Goal: Find specific page/section: Find specific page/section

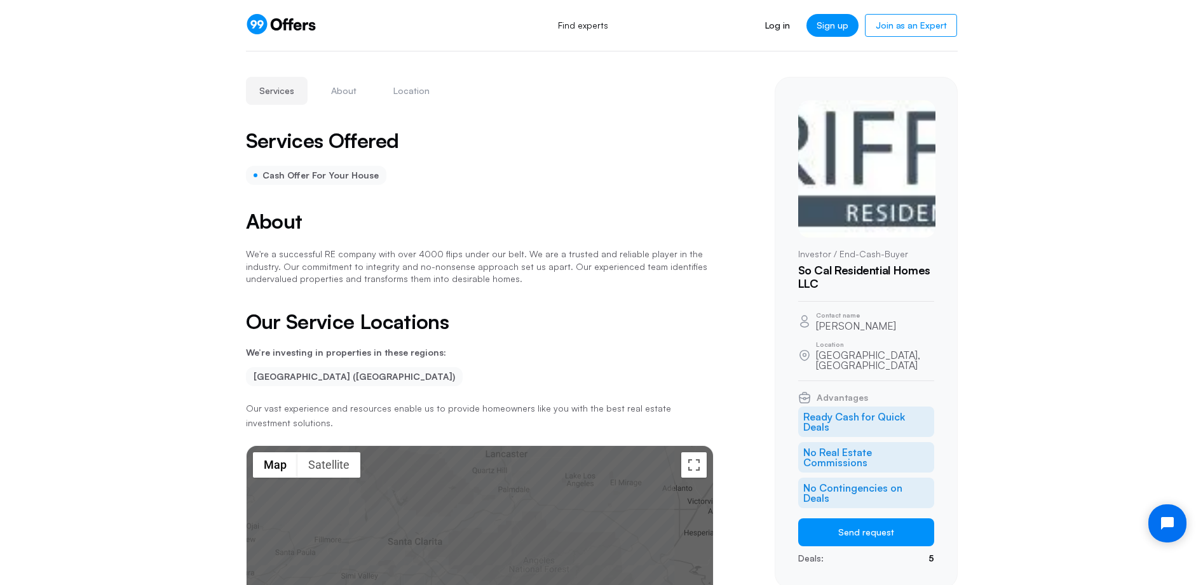
click at [293, 21] on icon at bounding box center [281, 24] width 71 height 20
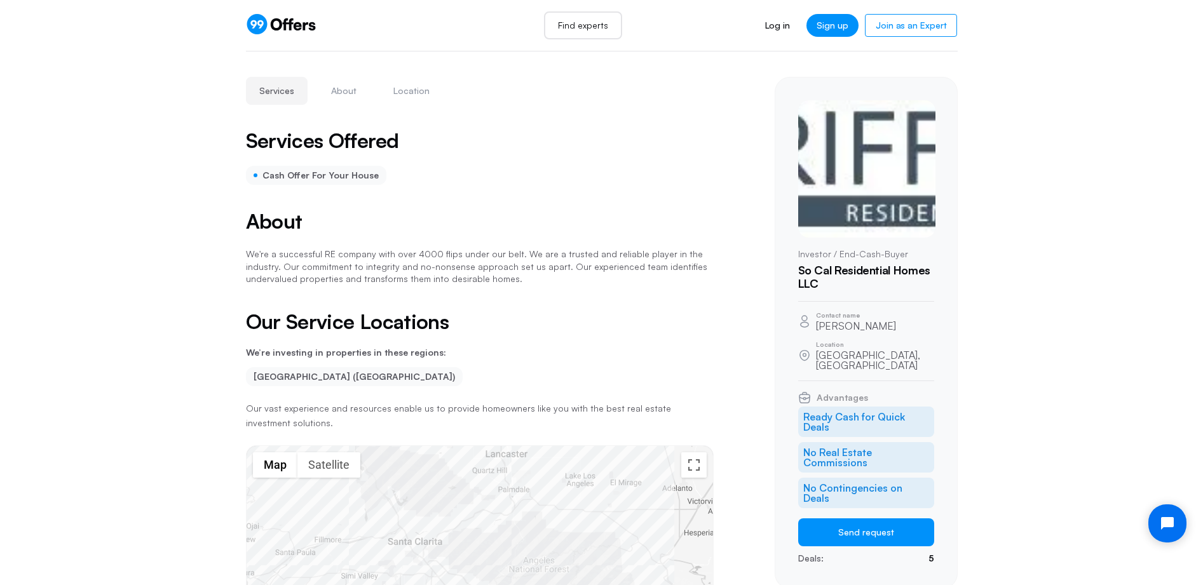
click at [595, 25] on link "Find experts" at bounding box center [583, 25] width 78 height 28
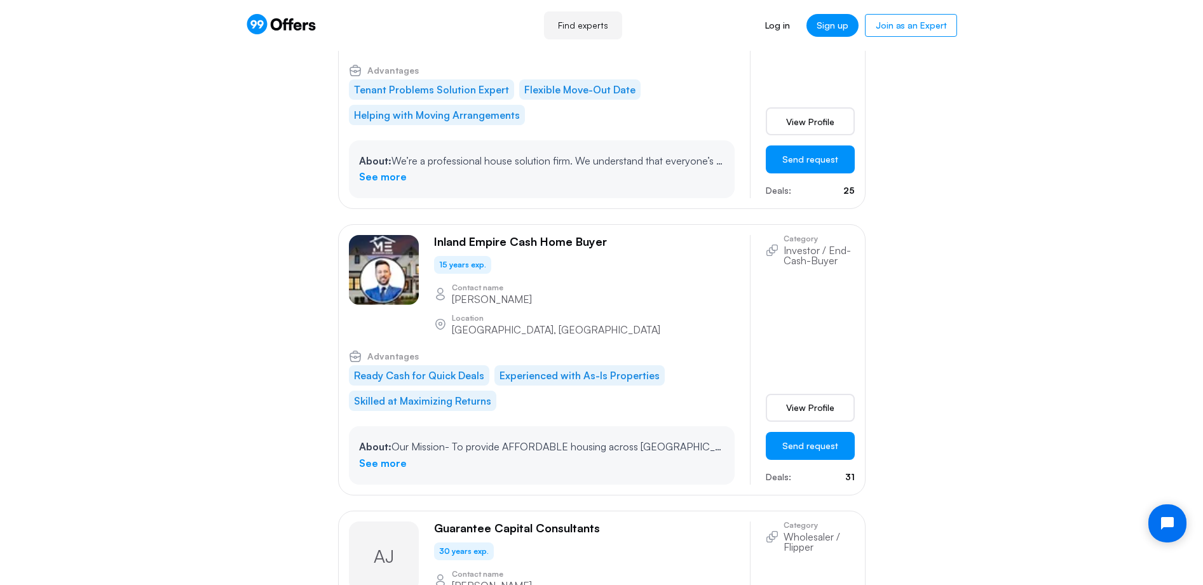
scroll to position [2124, 0]
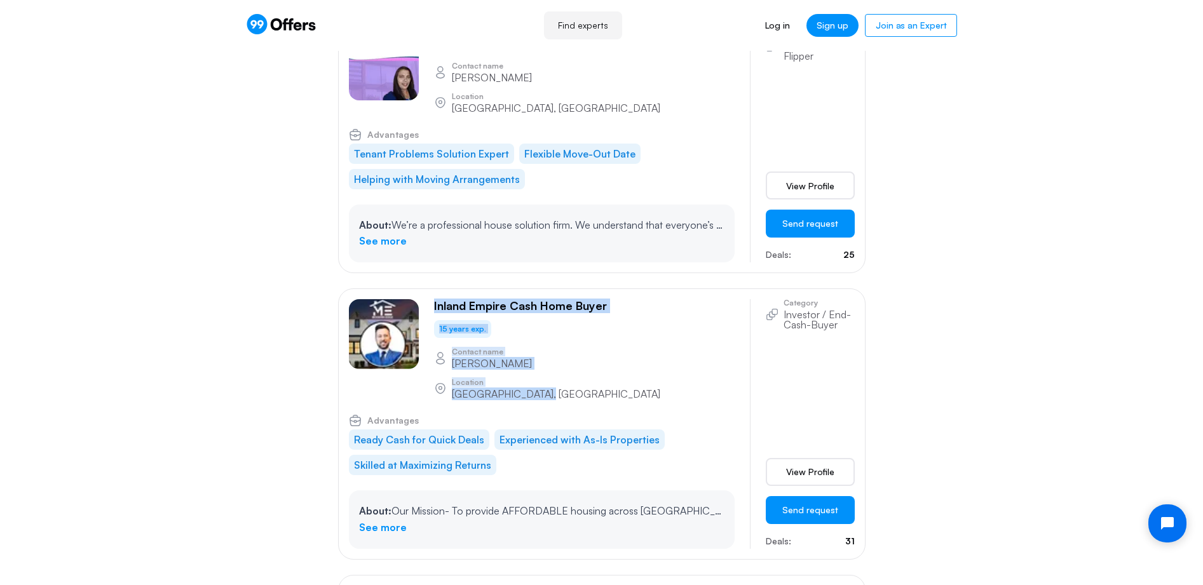
drag, startPoint x: 441, startPoint y: 201, endPoint x: 669, endPoint y: 256, distance: 233.9
click at [669, 299] on div "Inland Empire Cash Home Buyer 15 years exp. Contact name [PERSON_NAME] Location…" at bounding box center [542, 349] width 386 height 100
